Goal: Task Accomplishment & Management: Manage account settings

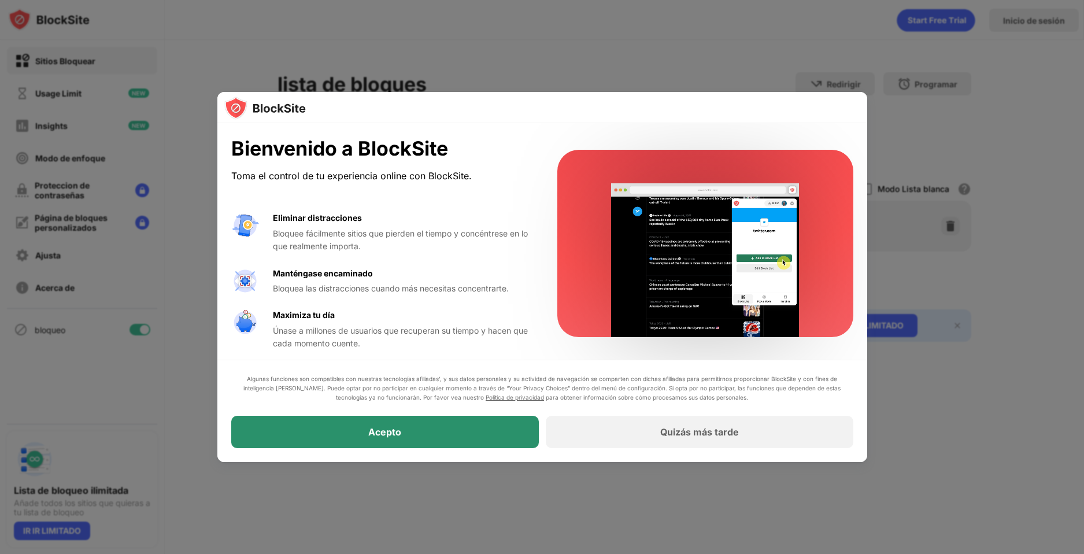
click at [488, 436] on div "Acepto" at bounding box center [385, 432] width 308 height 32
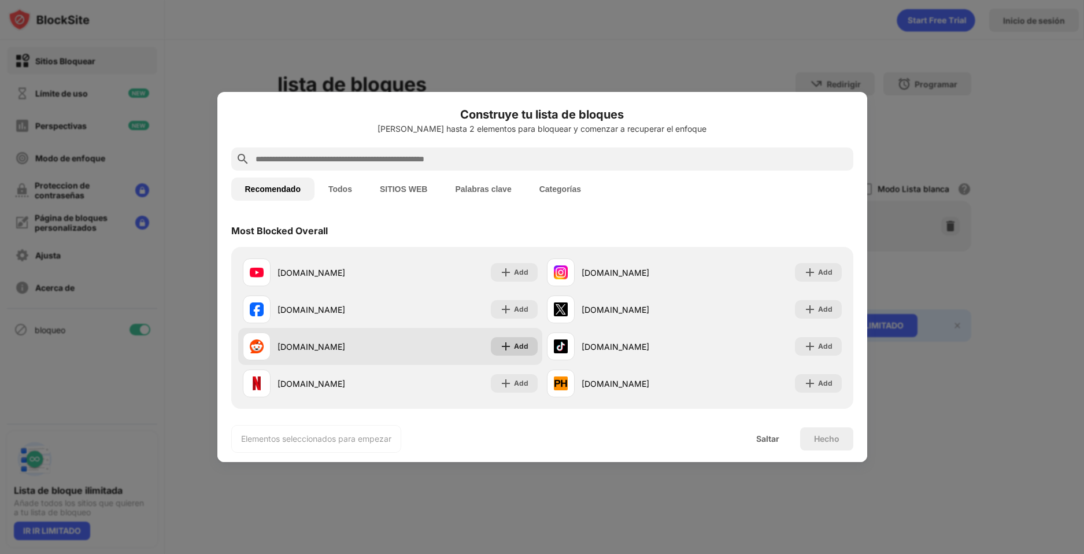
click at [514, 345] on div "Add" at bounding box center [521, 347] width 14 height 12
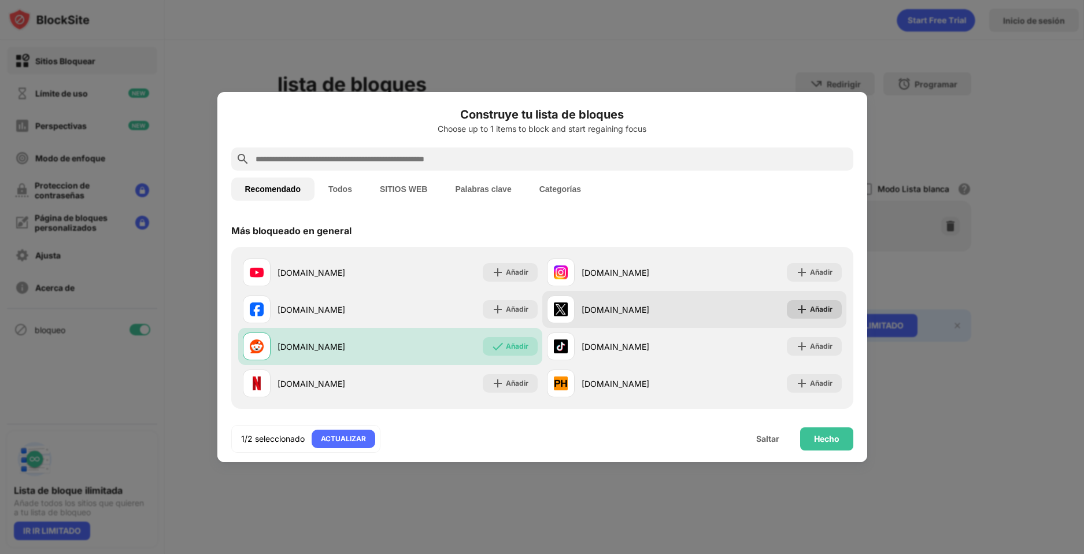
click at [810, 312] on div "Añadir" at bounding box center [821, 310] width 23 height 12
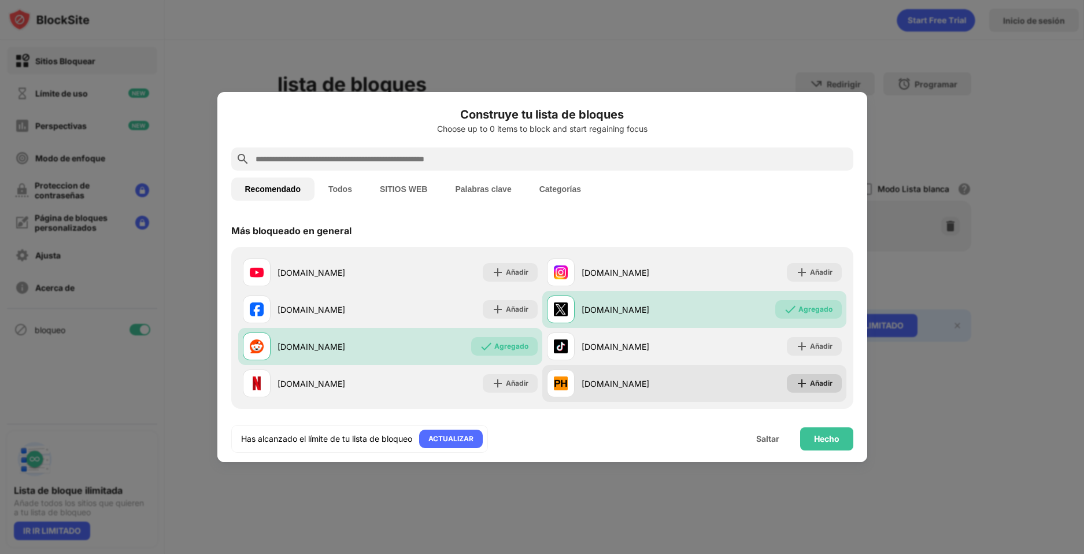
click at [810, 382] on div "Añadir" at bounding box center [821, 384] width 23 height 12
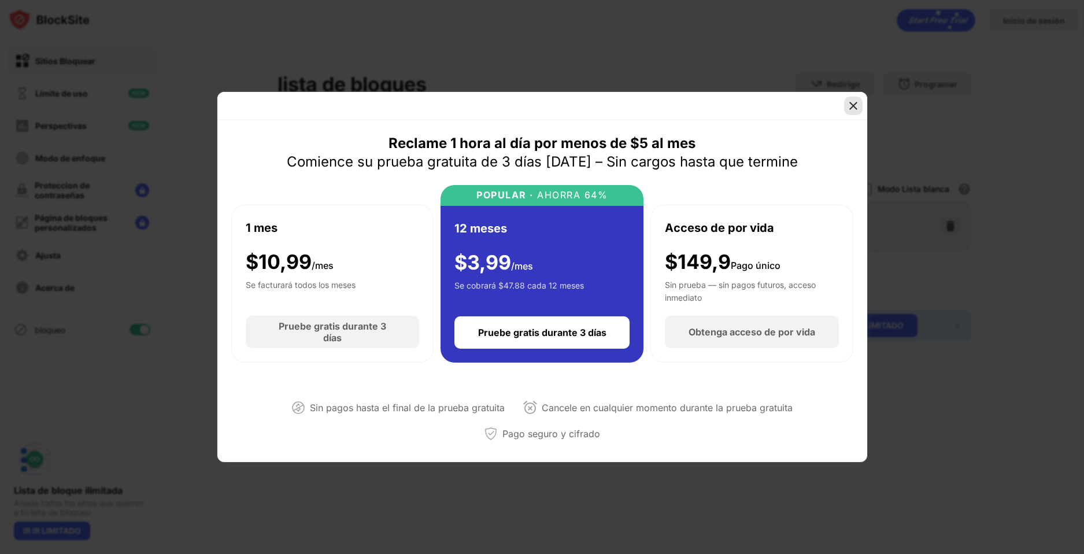
click at [857, 107] on img at bounding box center [854, 106] width 12 height 12
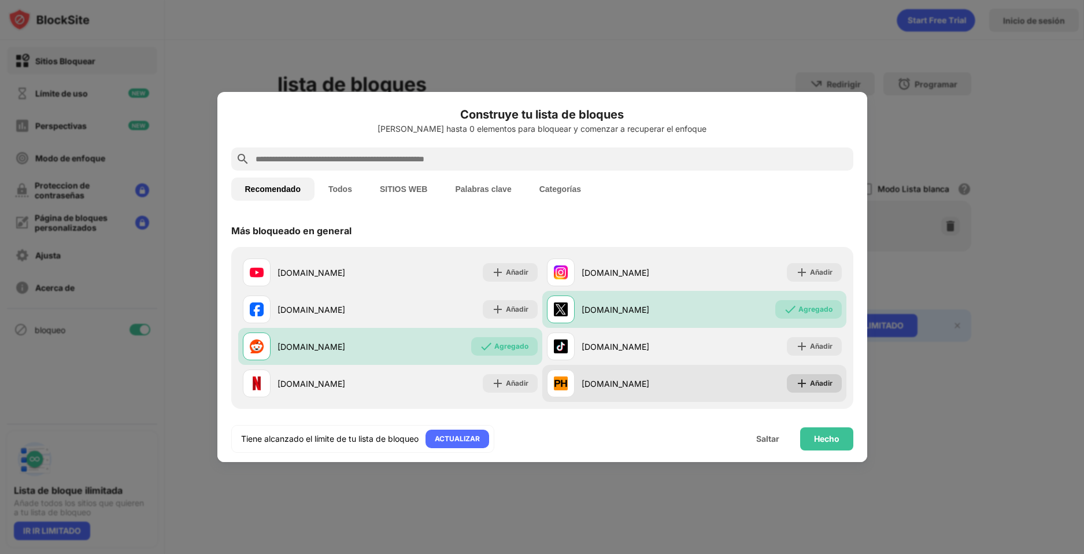
click at [796, 381] on img at bounding box center [802, 384] width 12 height 12
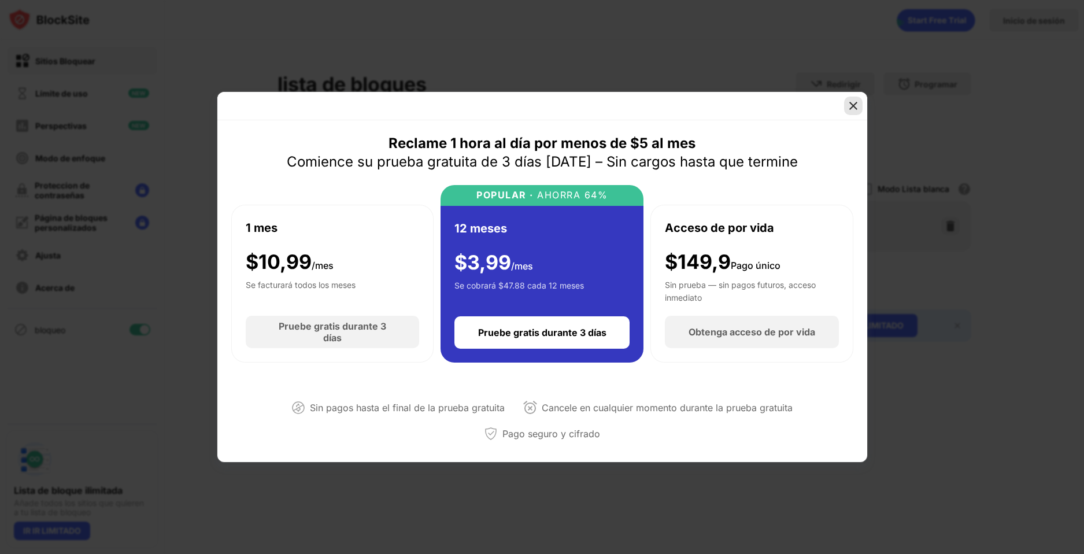
click at [854, 108] on img at bounding box center [854, 106] width 12 height 12
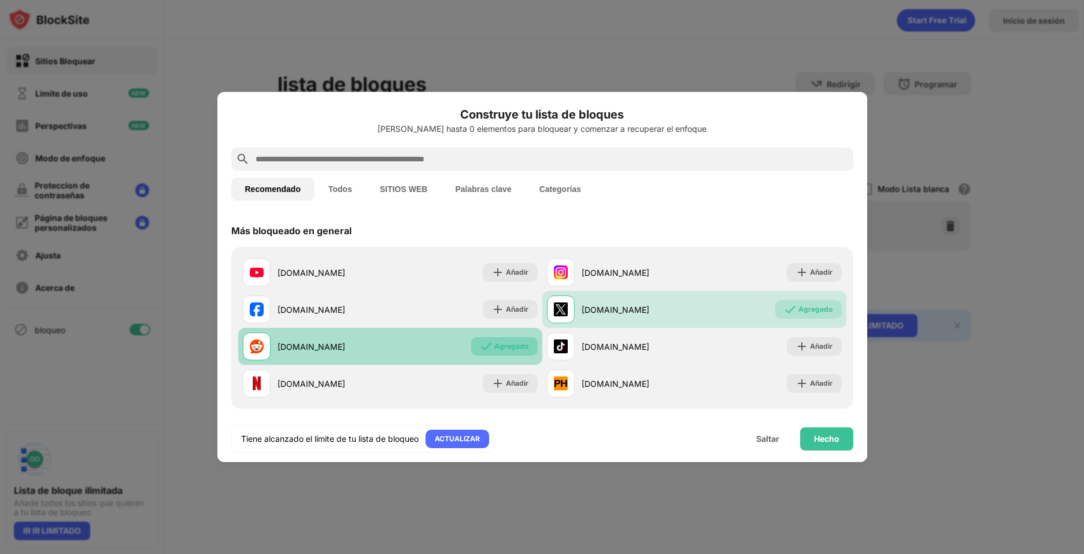
click at [498, 339] on div "Agregado" at bounding box center [504, 346] width 66 height 19
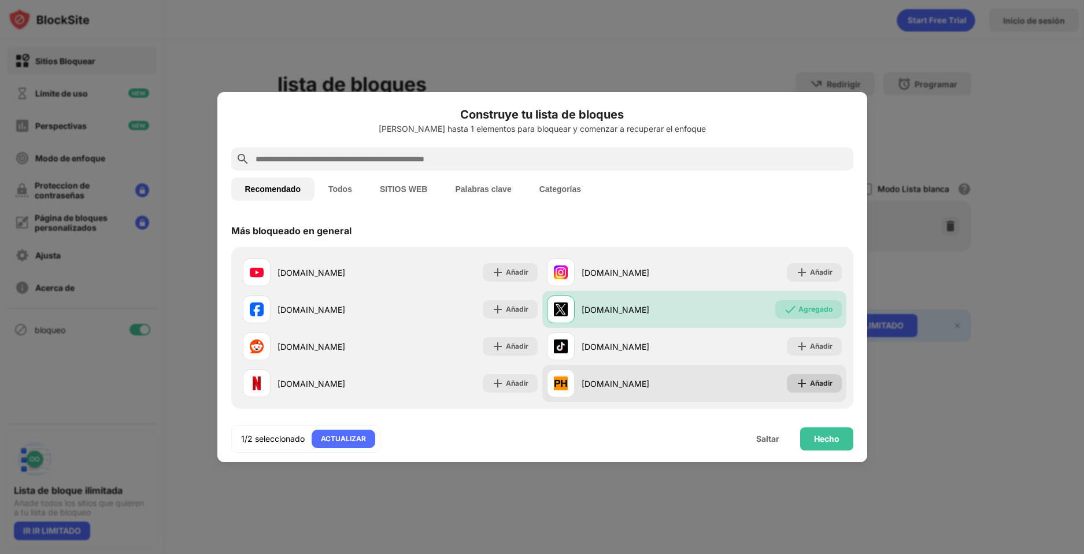
click at [810, 382] on div "Añadir" at bounding box center [821, 384] width 23 height 12
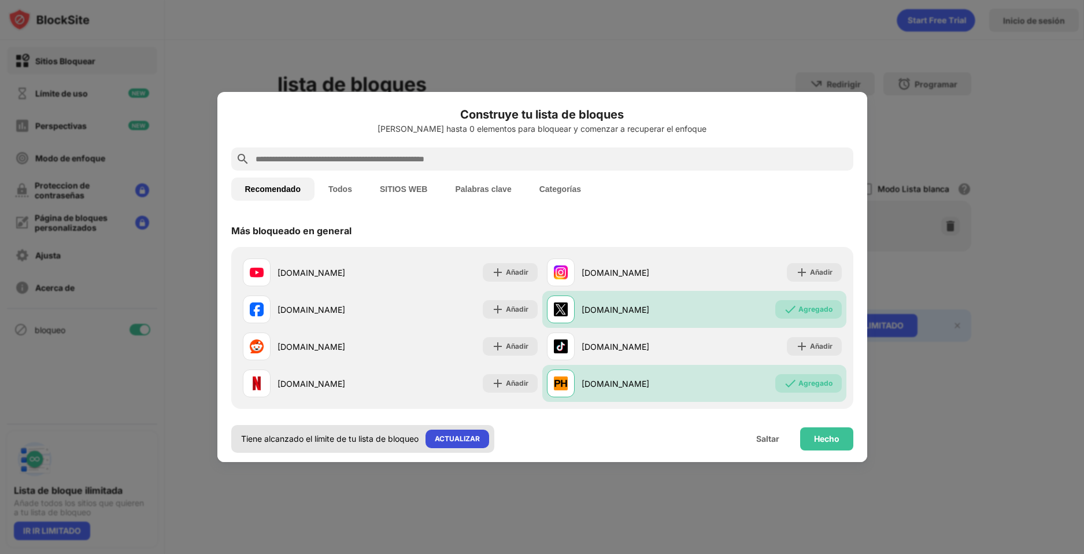
click at [456, 441] on div "ACTUALIZAR" at bounding box center [457, 439] width 45 height 12
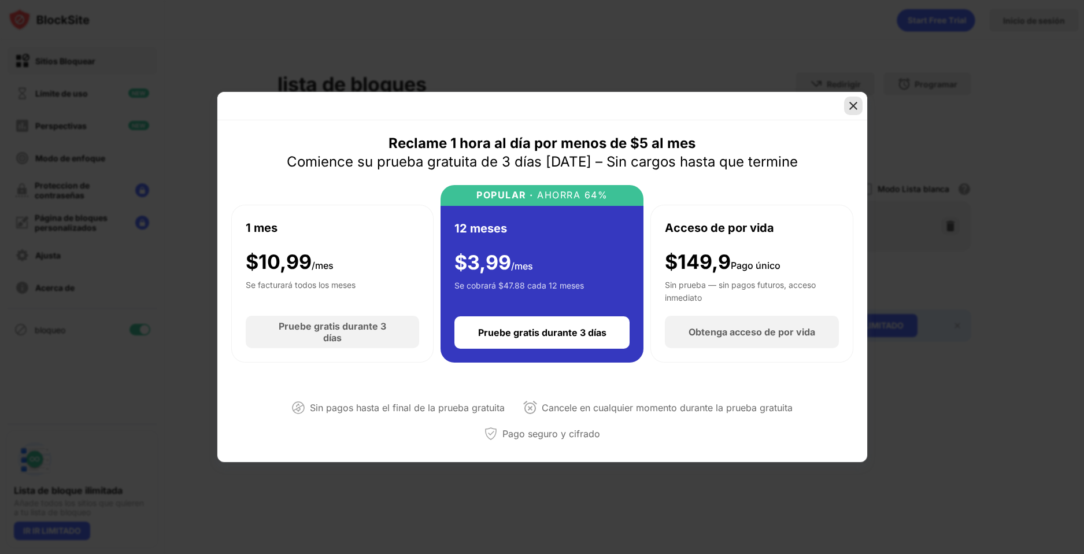
click at [844, 99] on div at bounding box center [853, 106] width 19 height 19
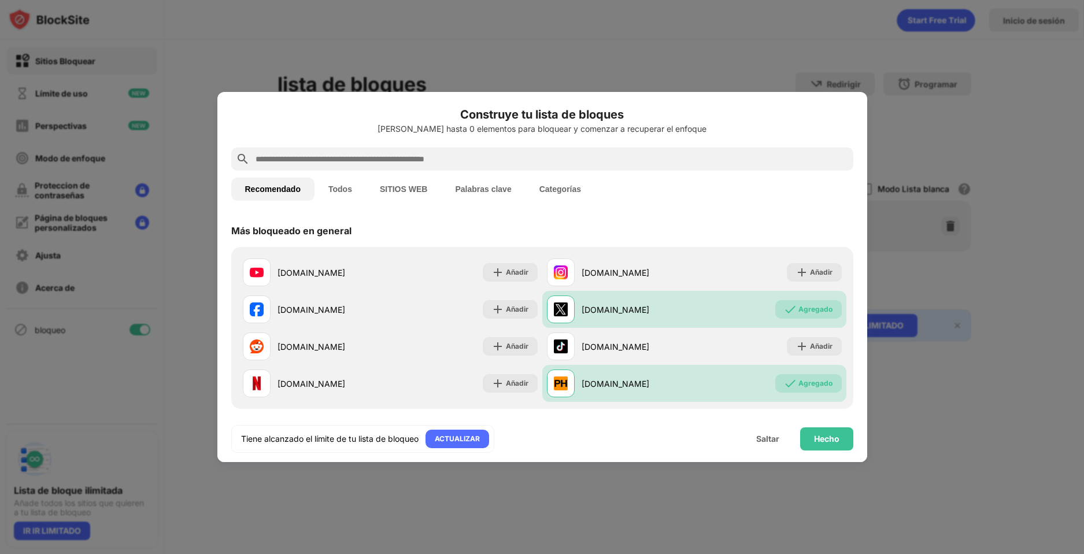
click at [439, 156] on input "text" at bounding box center [551, 159] width 594 height 14
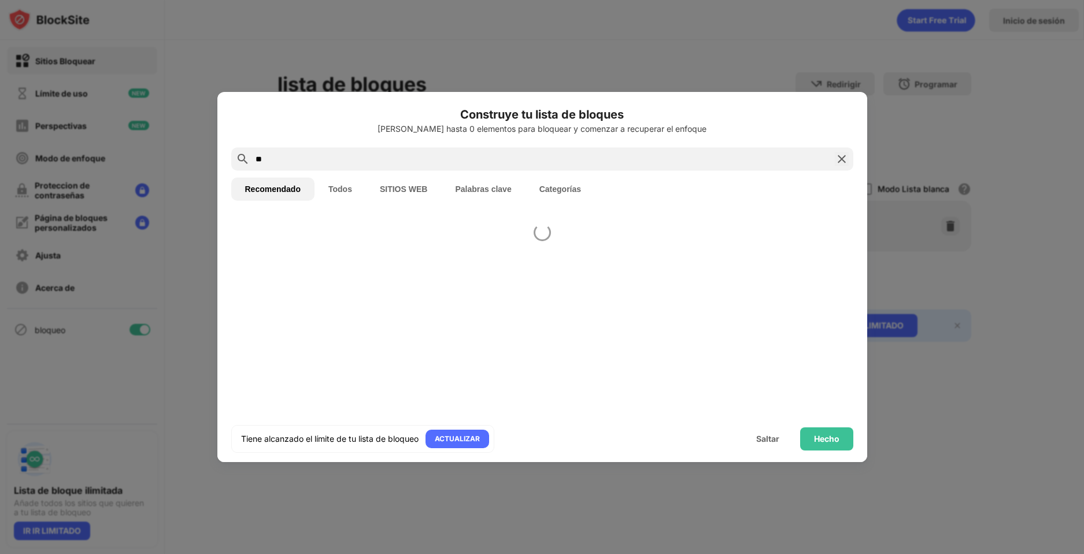
type input "*"
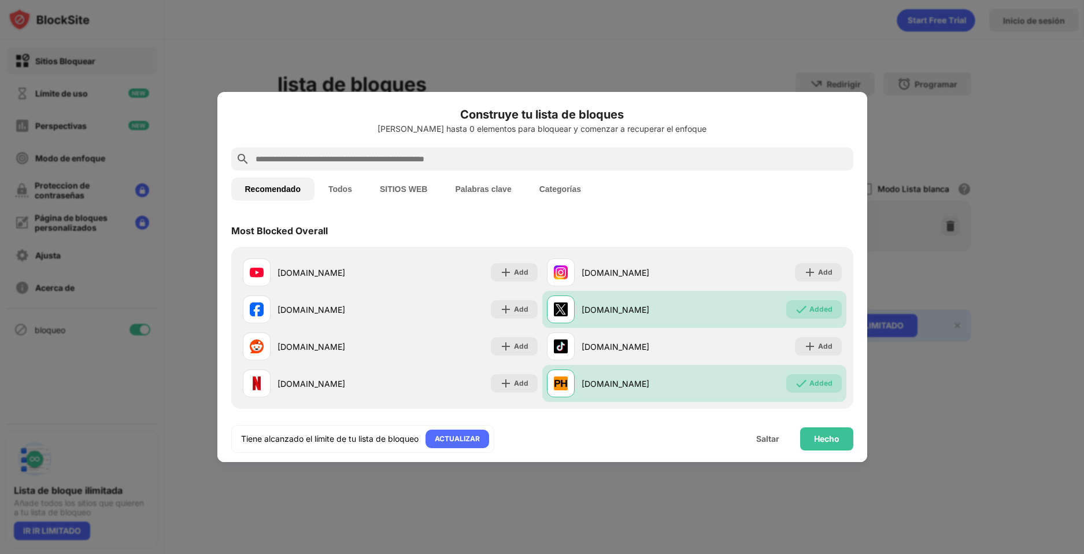
paste input "**********"
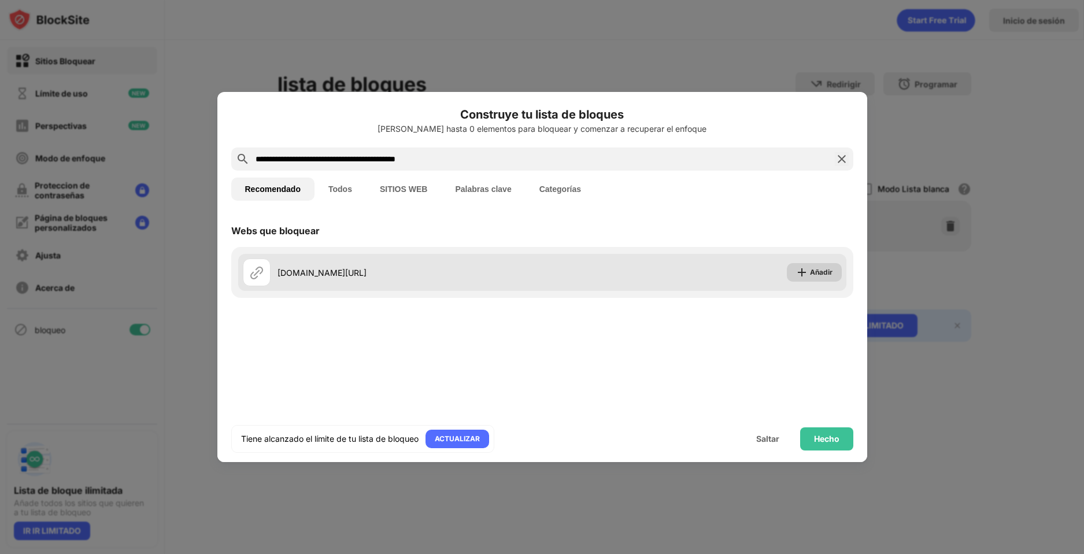
type input "**********"
click at [804, 267] on img at bounding box center [802, 273] width 12 height 12
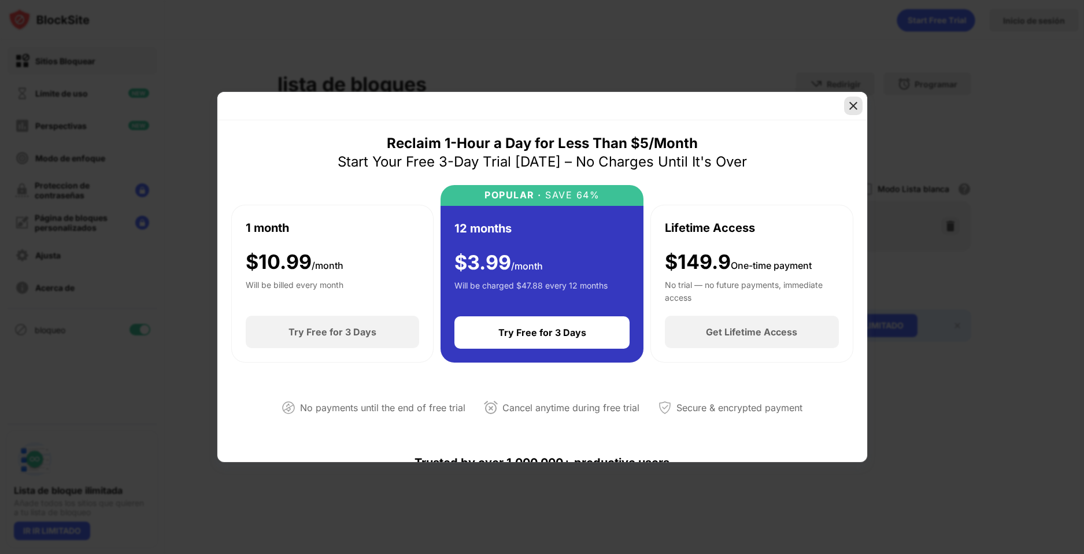
click at [859, 102] on img at bounding box center [854, 106] width 12 height 12
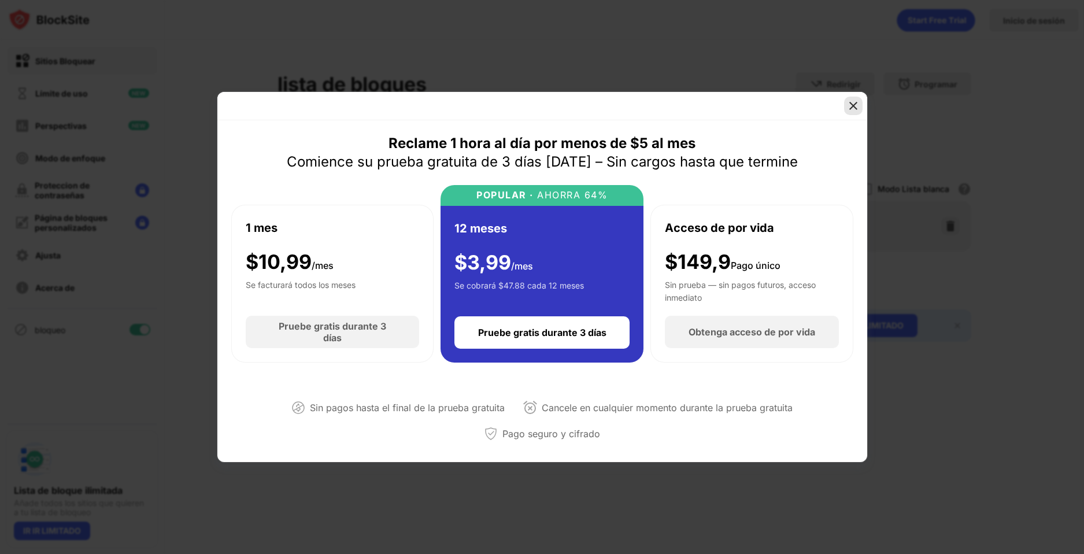
click at [852, 104] on img at bounding box center [854, 106] width 12 height 12
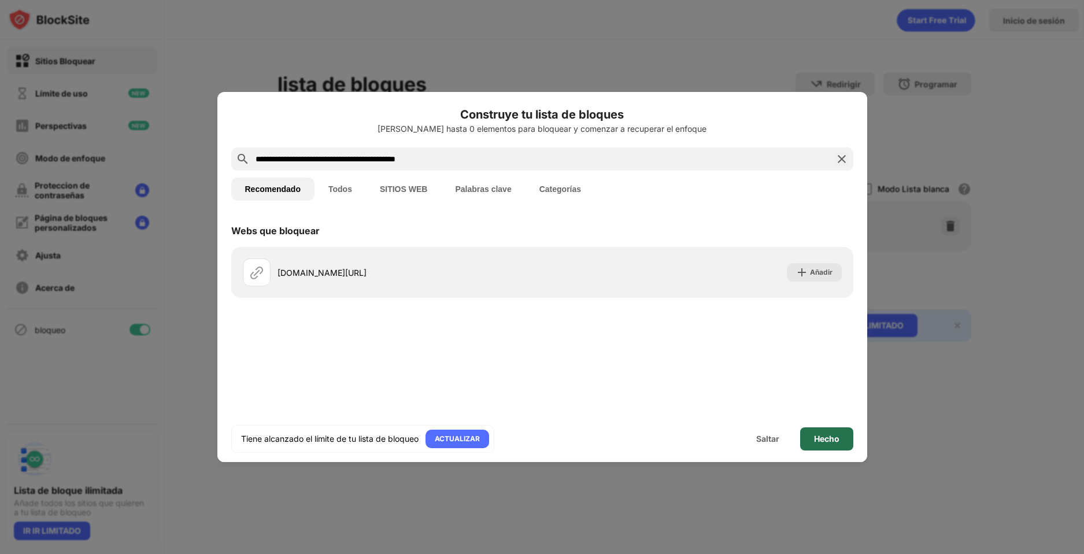
click at [822, 447] on div "Hecho" at bounding box center [826, 438] width 53 height 23
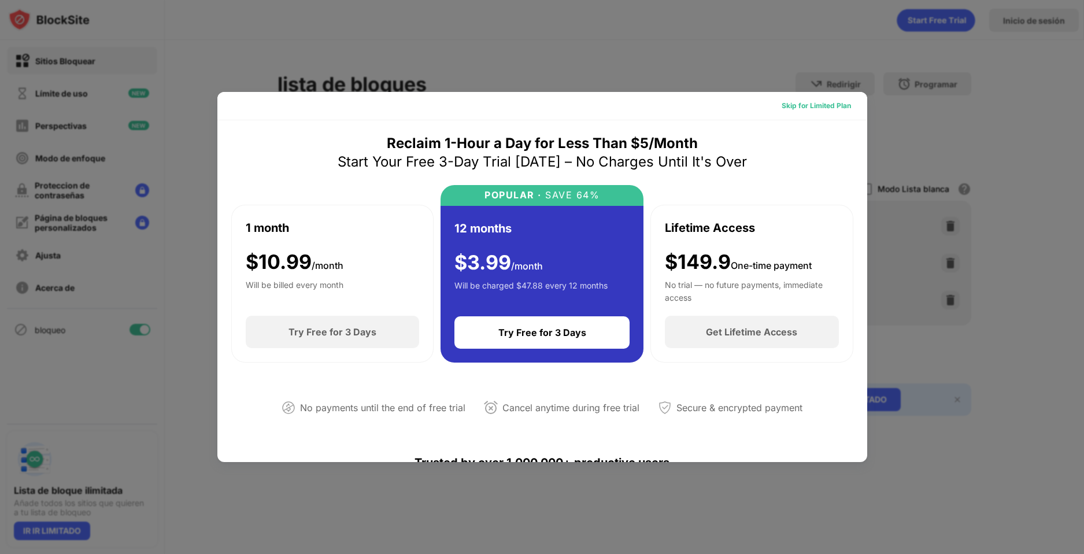
click at [832, 100] on div "Skip for Limited Plan" at bounding box center [816, 106] width 88 height 19
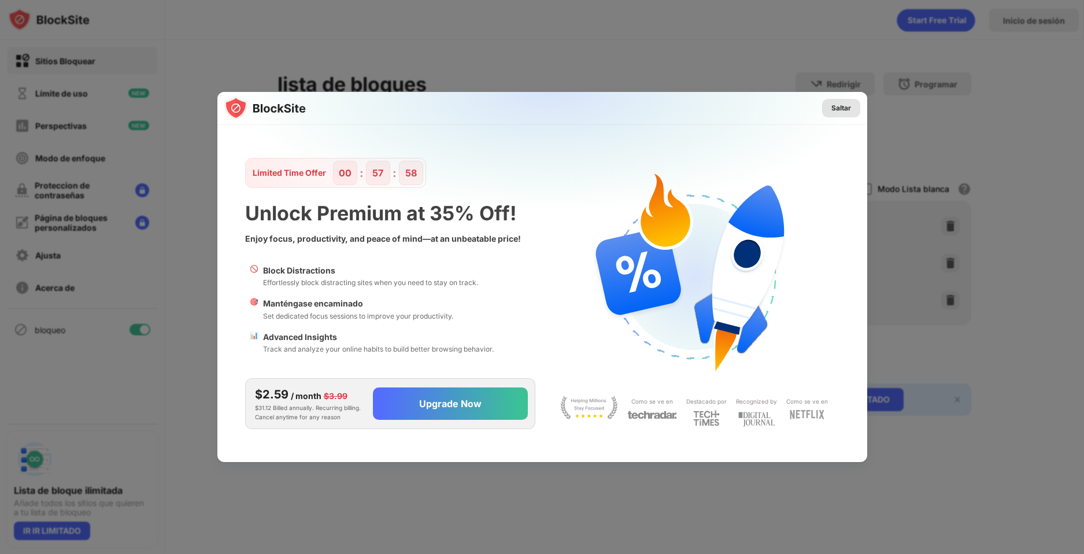
click at [838, 103] on div "Saltar" at bounding box center [841, 108] width 20 height 12
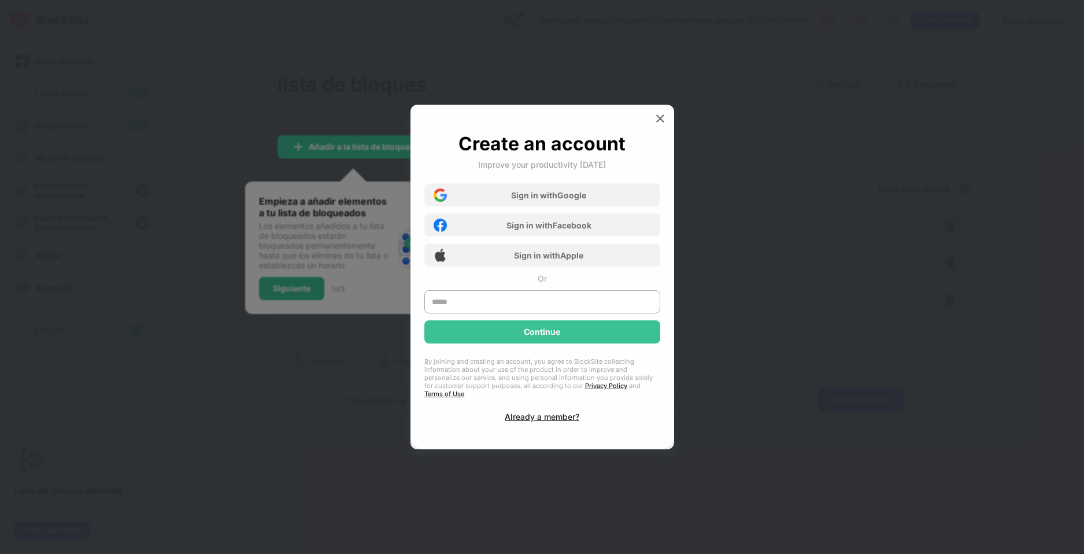
click at [652, 121] on div at bounding box center [660, 118] width 19 height 19
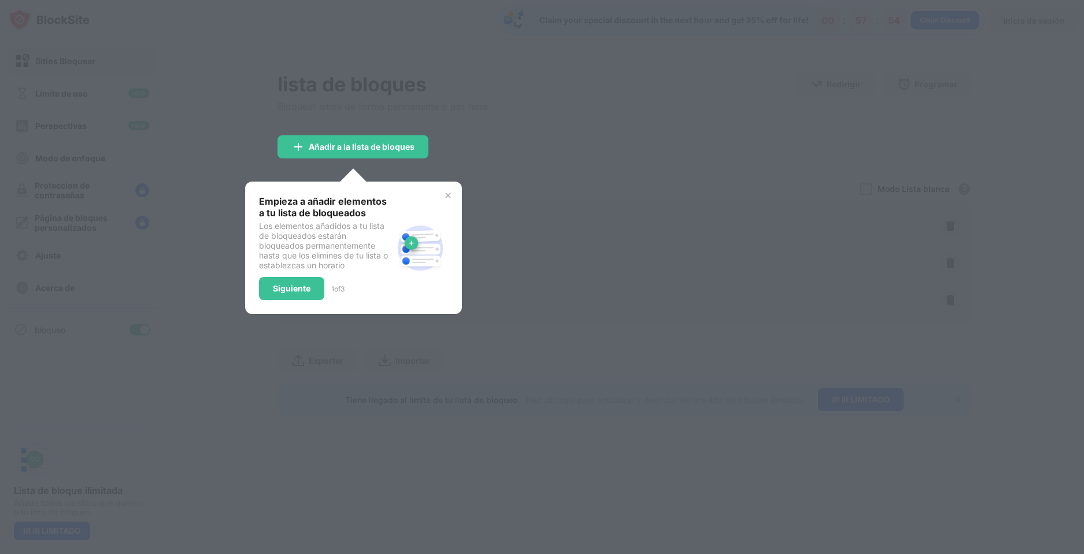
click at [442, 196] on div "Empieza a añadir elementos a tu lista de bloqueados Los elementos añadidos a tu…" at bounding box center [353, 247] width 189 height 105
click at [302, 275] on div "Empieza a añadir elementos a tu lista de bloqueados Los elementos añadidos a tu…" at bounding box center [326, 247] width 134 height 105
click at [302, 285] on div "Siguiente" at bounding box center [292, 288] width 38 height 9
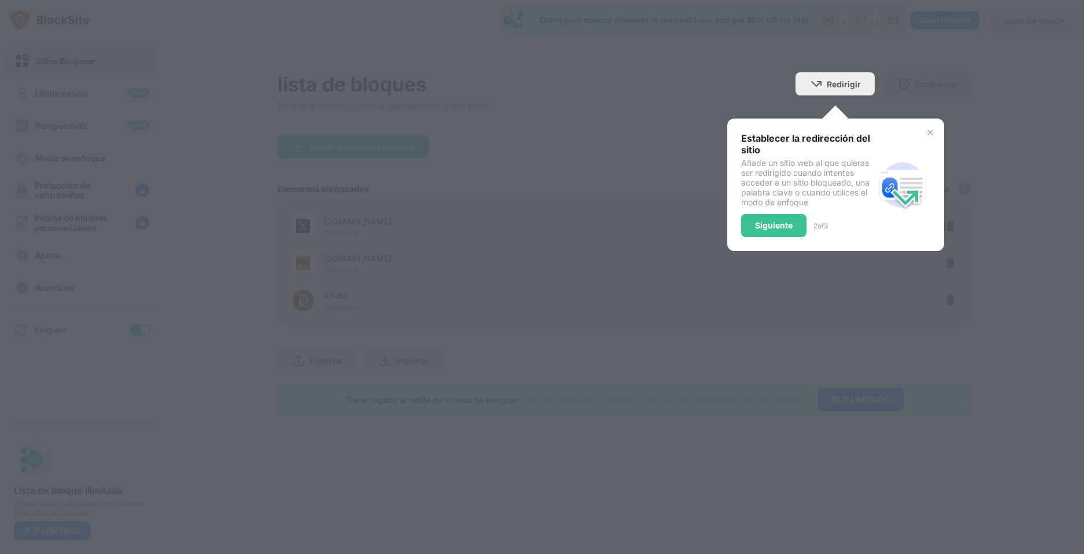
click at [930, 132] on img at bounding box center [930, 132] width 9 height 9
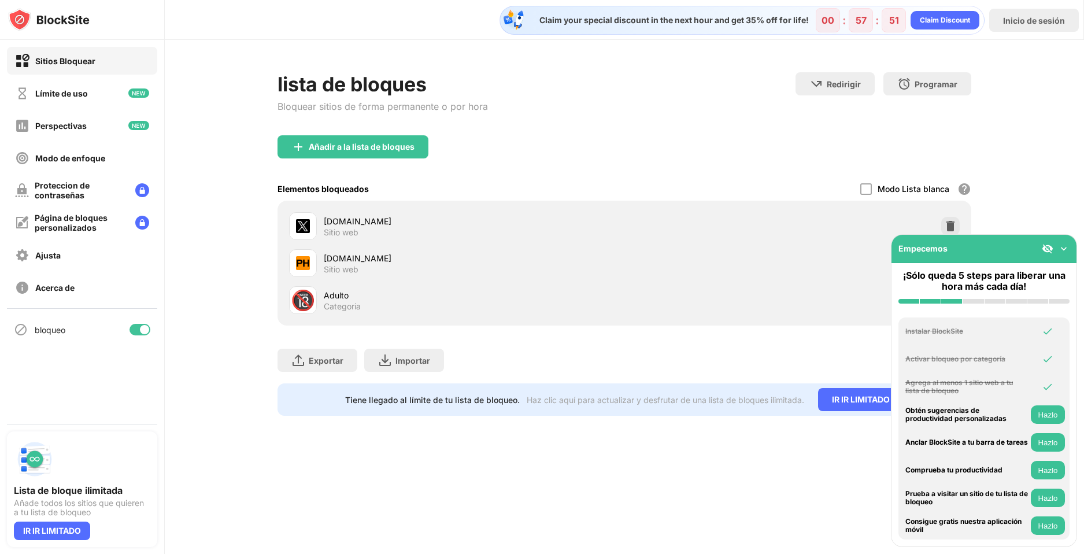
click at [376, 451] on div "Claim your special discount in the next hour and get 35% off for life! 00 : 57 …" at bounding box center [624, 277] width 919 height 554
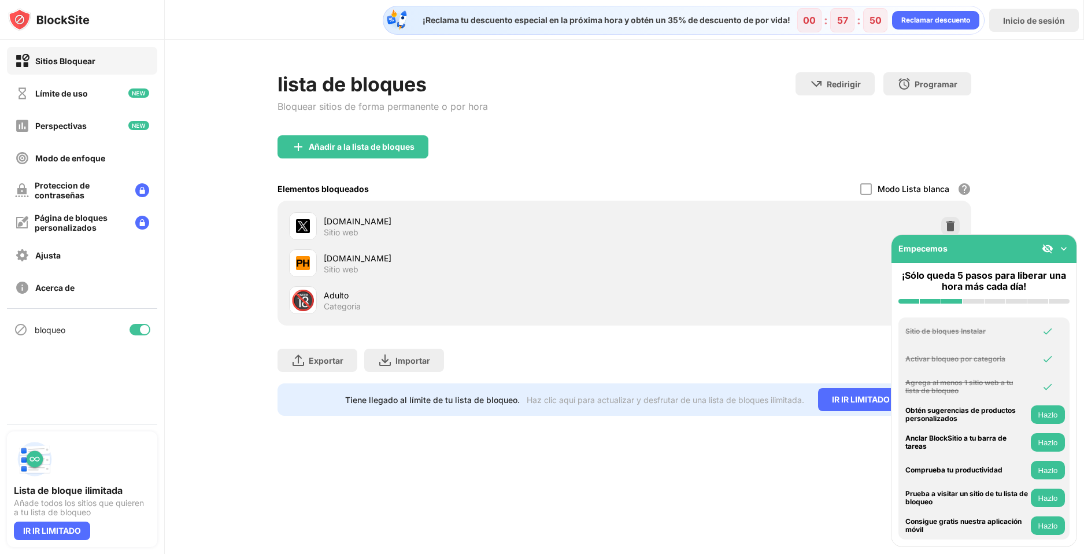
click at [338, 303] on div "Categoria" at bounding box center [342, 306] width 37 height 10
click at [1070, 245] on div "Empecemos" at bounding box center [984, 249] width 185 height 28
click at [1065, 246] on img at bounding box center [1064, 249] width 12 height 12
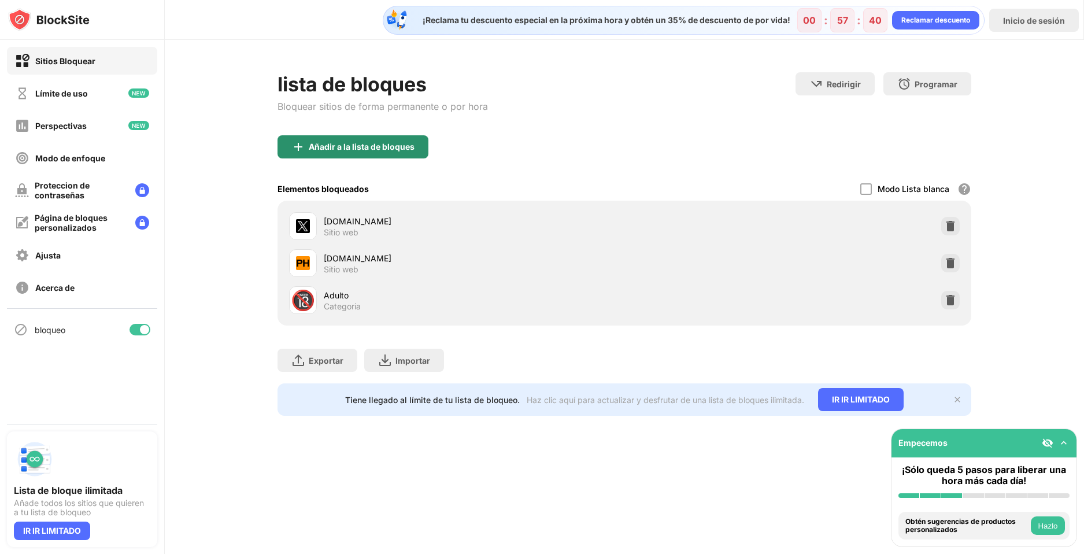
click at [360, 150] on div "Añadir a la lista de bloques" at bounding box center [362, 146] width 106 height 9
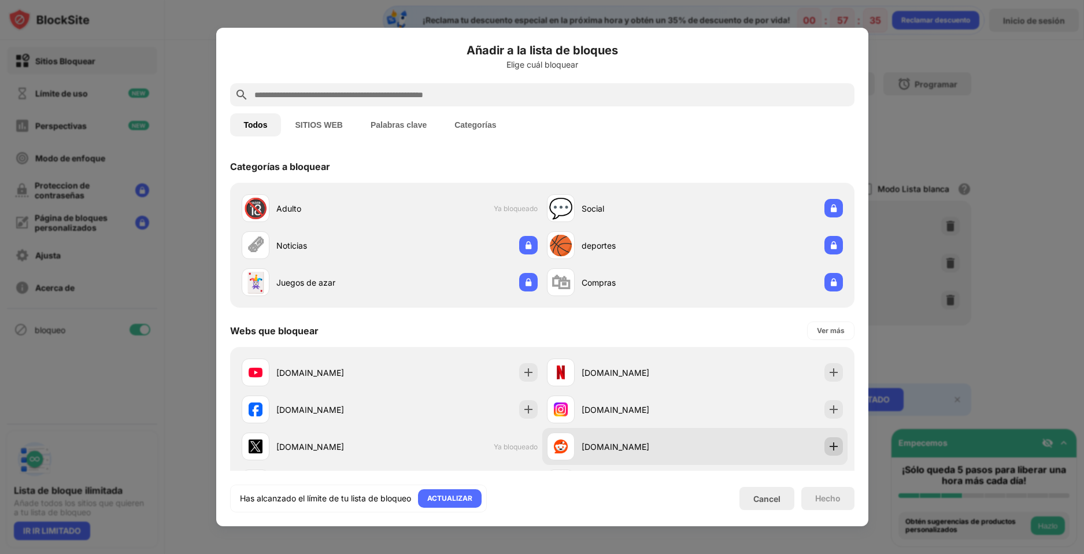
click at [830, 446] on img at bounding box center [834, 447] width 12 height 12
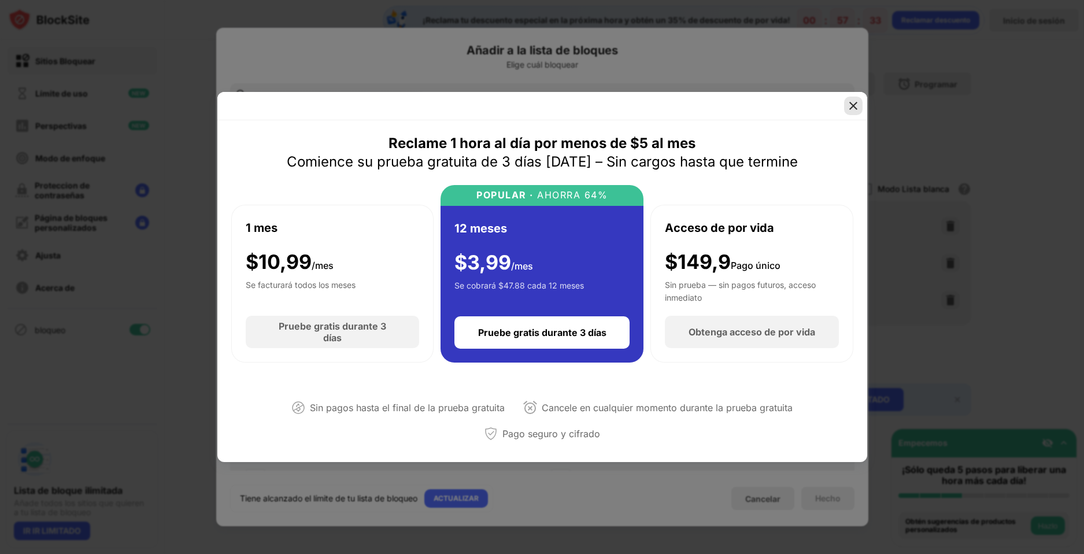
click at [851, 101] on img at bounding box center [854, 106] width 12 height 12
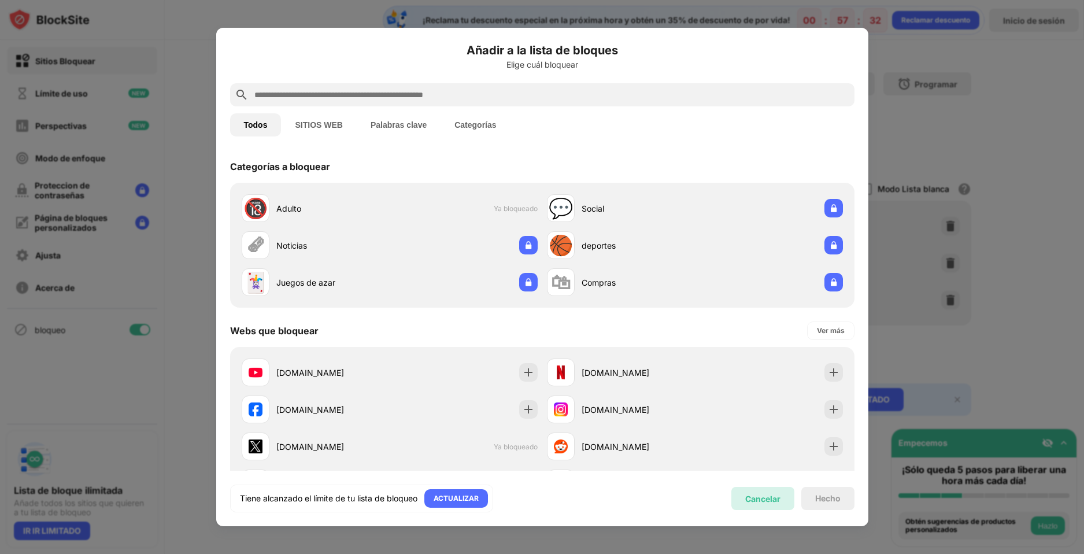
click at [760, 496] on div "Cancelar" at bounding box center [762, 499] width 35 height 10
